Goal: Transaction & Acquisition: Purchase product/service

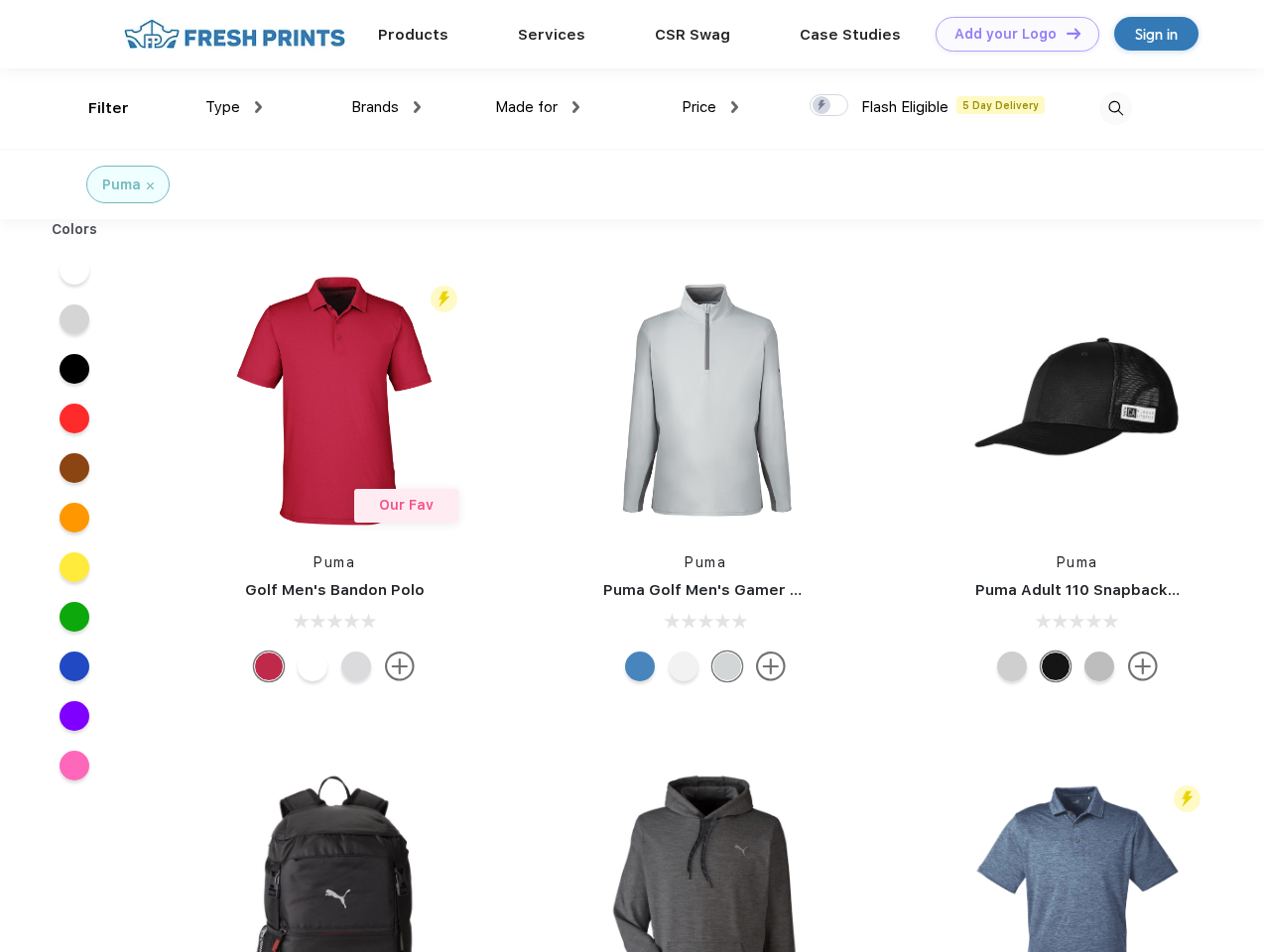
click at [1010, 34] on link "Add your Logo Design Tool" at bounding box center [1017, 34] width 164 height 35
click at [0, 0] on div "Design Tool" at bounding box center [0, 0] width 0 height 0
click at [1064, 33] on link "Add your Logo Design Tool" at bounding box center [1017, 34] width 164 height 35
click at [95, 108] on div "Filter" at bounding box center [108, 108] width 41 height 23
click at [234, 107] on span "Type" at bounding box center [222, 107] width 35 height 18
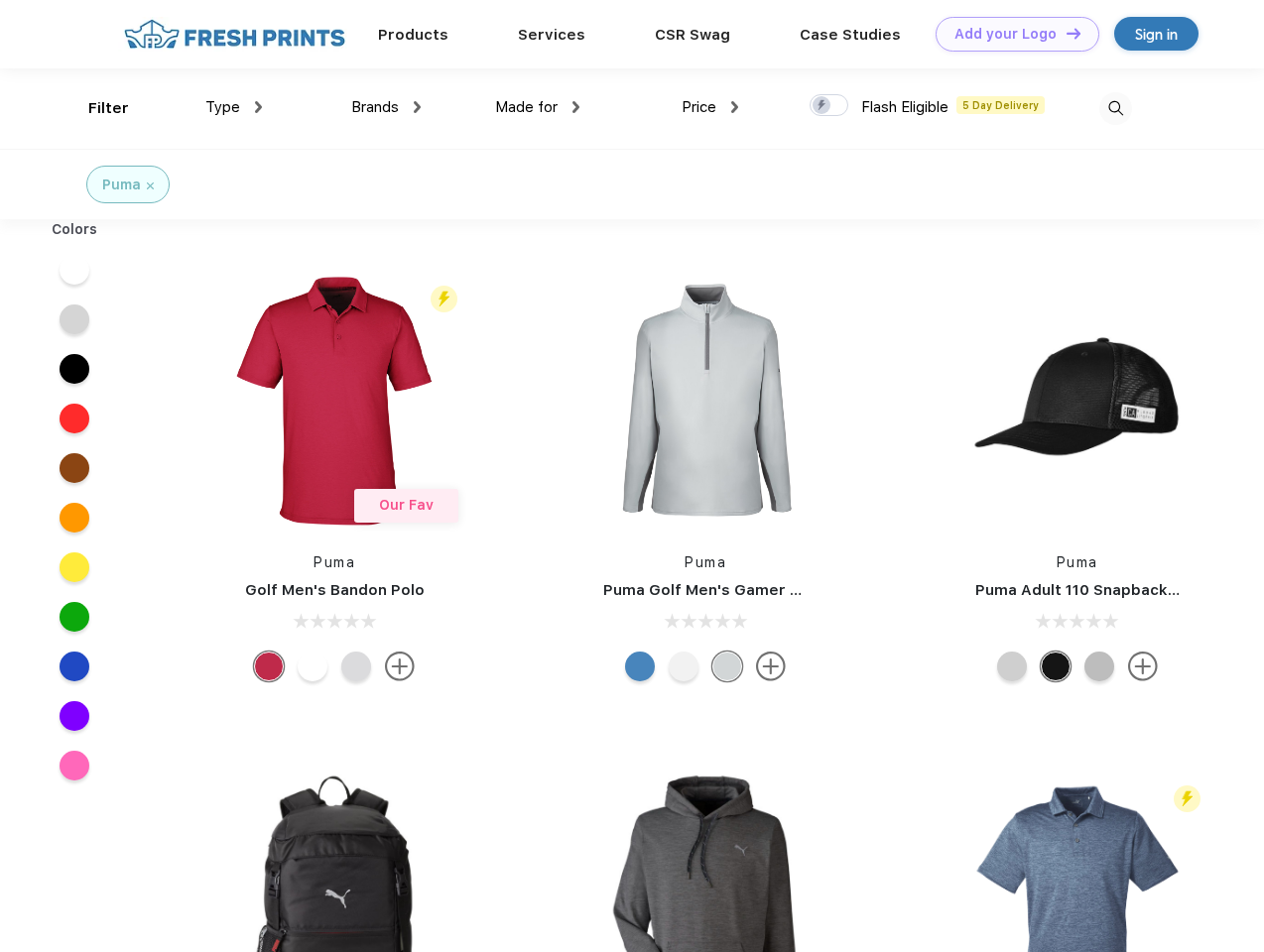
click at [386, 107] on span "Brands" at bounding box center [375, 107] width 48 height 18
click at [538, 107] on span "Made for" at bounding box center [526, 107] width 63 height 18
click at [711, 107] on span "Price" at bounding box center [699, 107] width 35 height 18
click at [829, 106] on div at bounding box center [829, 105] width 39 height 22
click at [822, 106] on input "checkbox" at bounding box center [816, 99] width 13 height 13
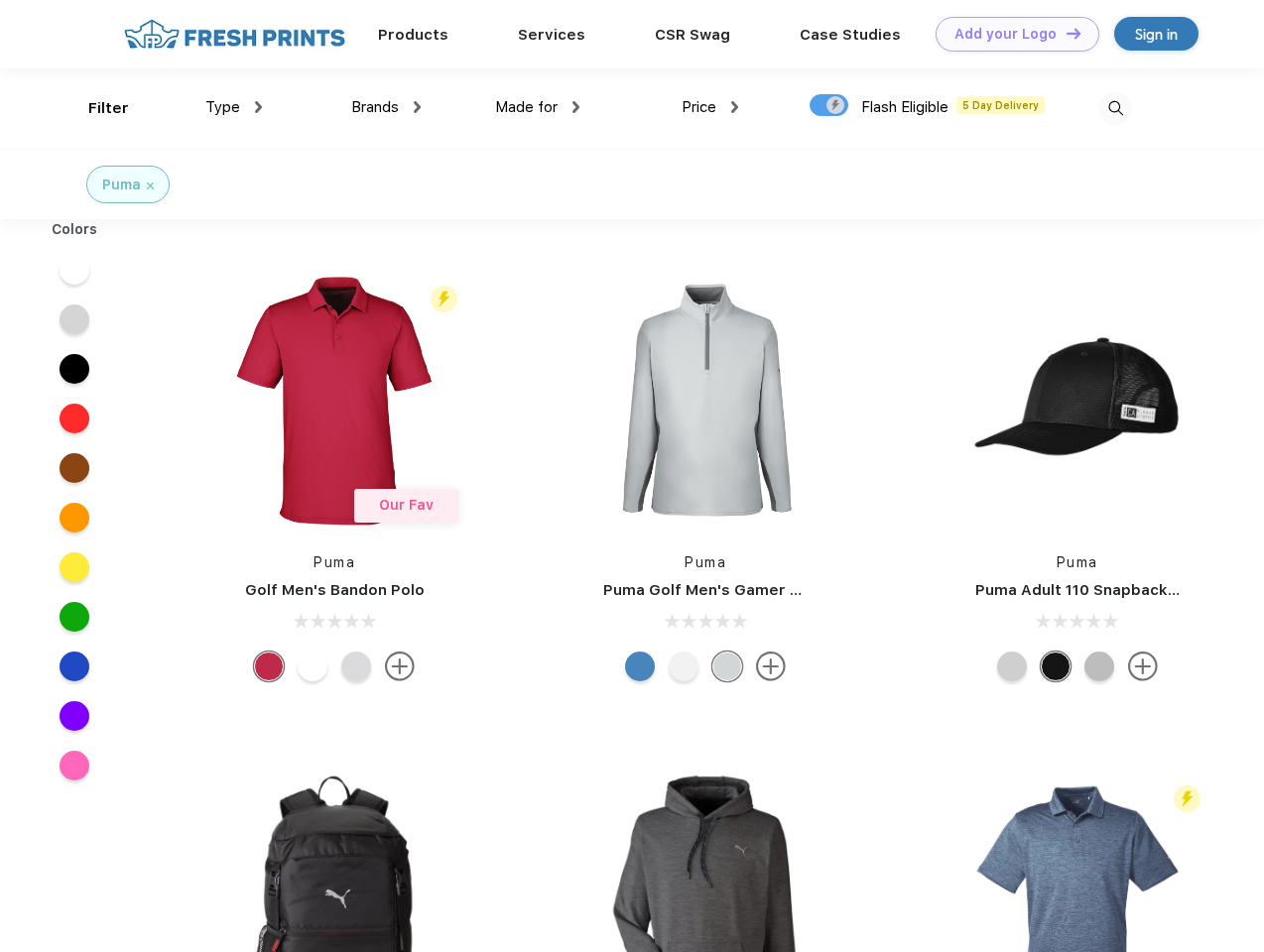
click at [1115, 108] on img at bounding box center [1115, 108] width 33 height 33
